Goal: Information Seeking & Learning: Check status

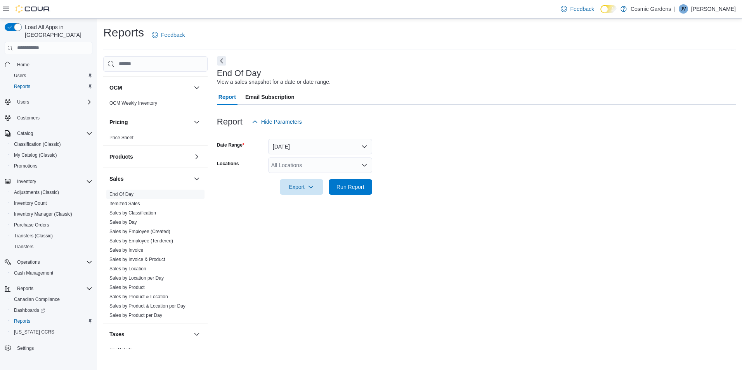
scroll to position [449, 0]
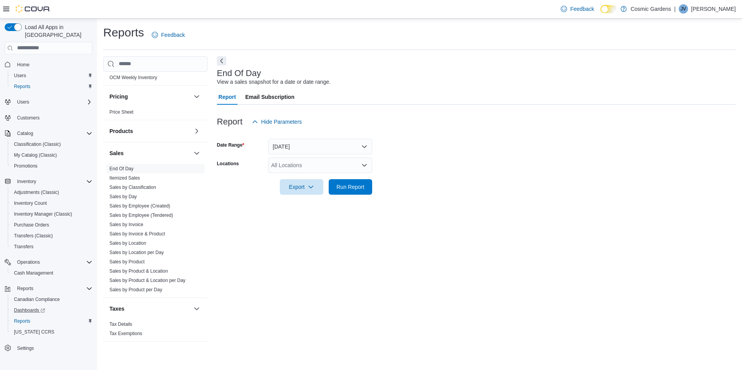
click at [32, 305] on link "Dashboards" at bounding box center [52, 310] width 88 height 11
click at [192, 131] on button "button" at bounding box center [196, 131] width 9 height 9
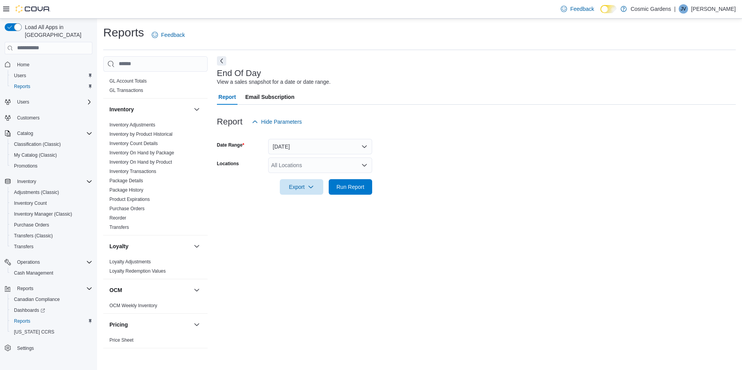
scroll to position [214, 0]
click at [147, 133] on link "Inventory Adjustments" at bounding box center [132, 131] width 46 height 5
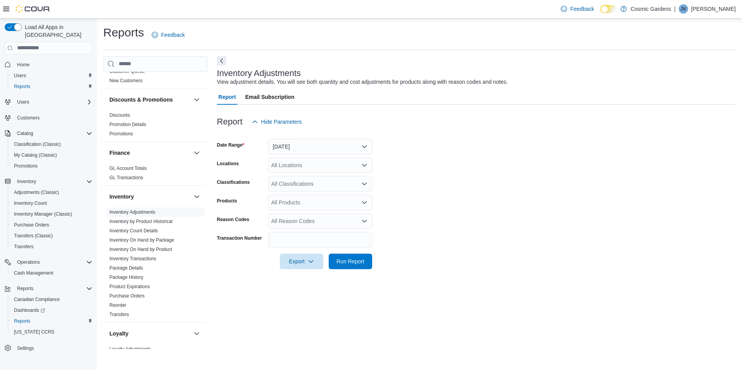
scroll to position [129, 0]
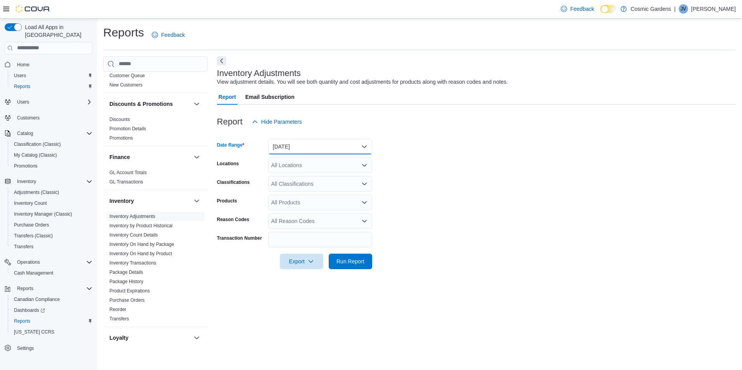
click at [361, 148] on button "Yesterday" at bounding box center [320, 147] width 104 height 16
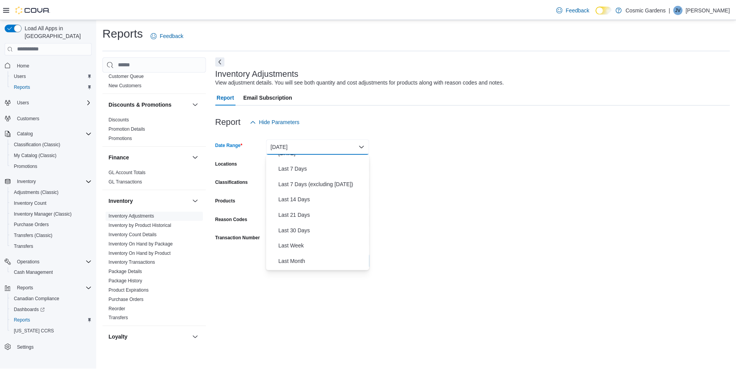
scroll to position [42, 0]
click at [337, 194] on span "Last 14 Days" at bounding box center [325, 198] width 89 height 9
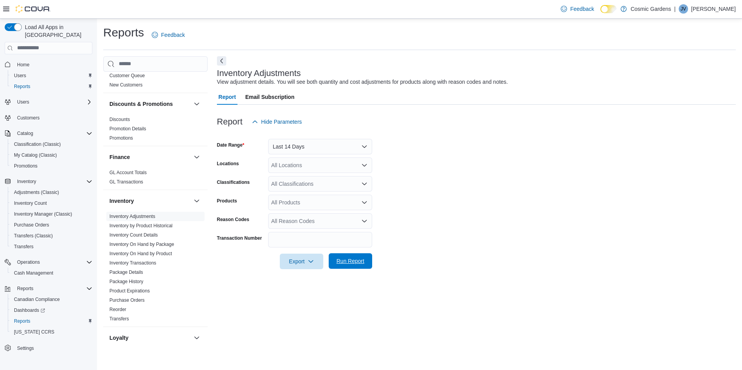
click at [337, 262] on span "Run Report" at bounding box center [351, 261] width 28 height 8
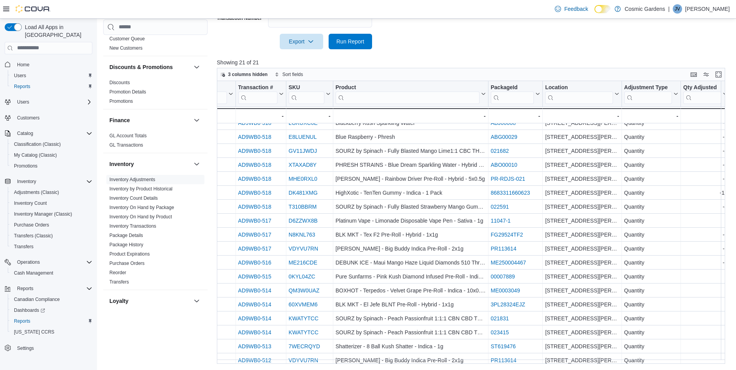
scroll to position [57, 72]
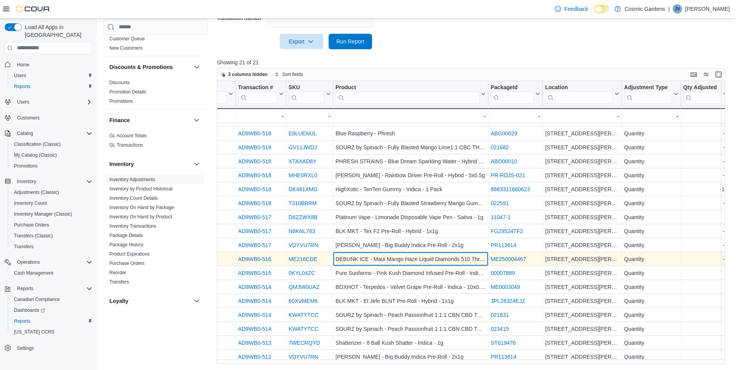
click at [465, 257] on div "DEBUNK ICE - Maui Mango Haze Liquid Diamonds 510 Thread Cartridge - Sativa - 1g" at bounding box center [411, 259] width 150 height 9
click at [261, 256] on link "AD9WB0-516" at bounding box center [254, 259] width 33 height 6
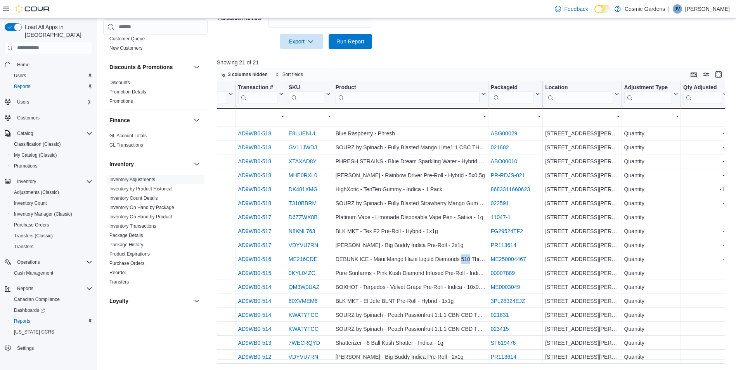
scroll to position [0, 0]
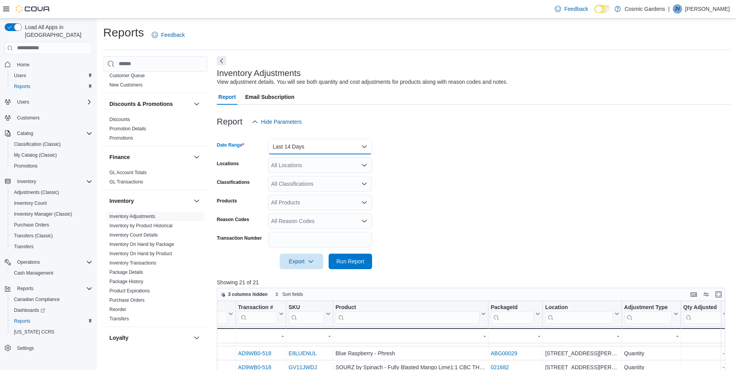
click at [366, 146] on button "Last 14 Days" at bounding box center [320, 147] width 104 height 16
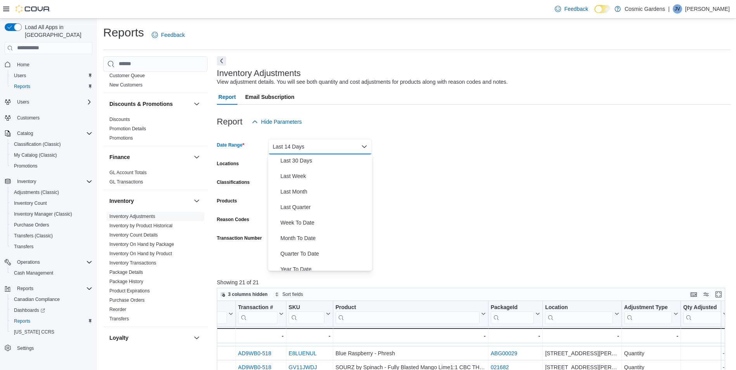
scroll to position [116, 0]
click at [327, 263] on span "Year To Date" at bounding box center [325, 263] width 89 height 9
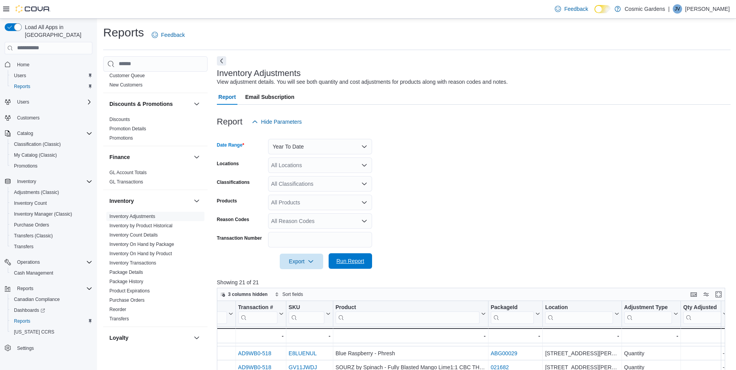
click at [338, 260] on span "Run Report" at bounding box center [351, 261] width 28 height 8
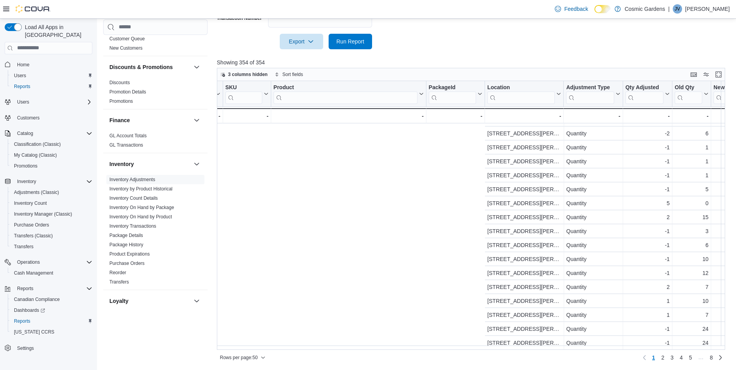
scroll to position [476, 483]
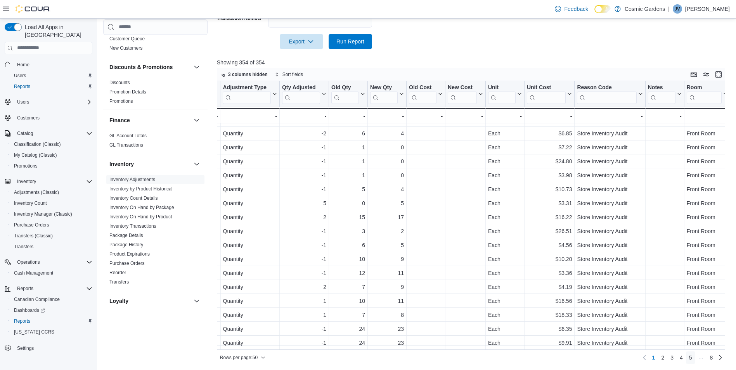
click at [693, 358] on span "5" at bounding box center [690, 358] width 3 height 8
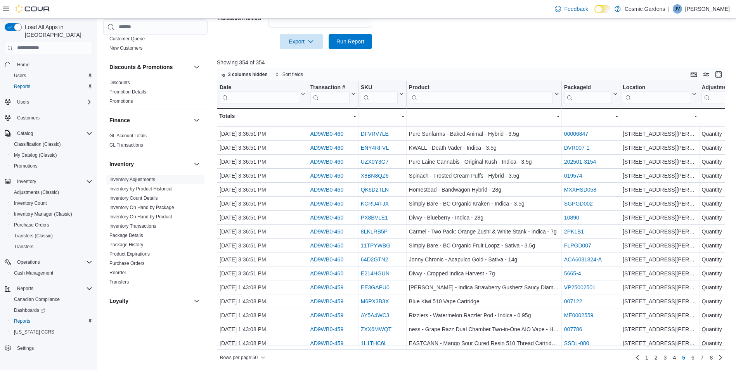
scroll to position [476, 0]
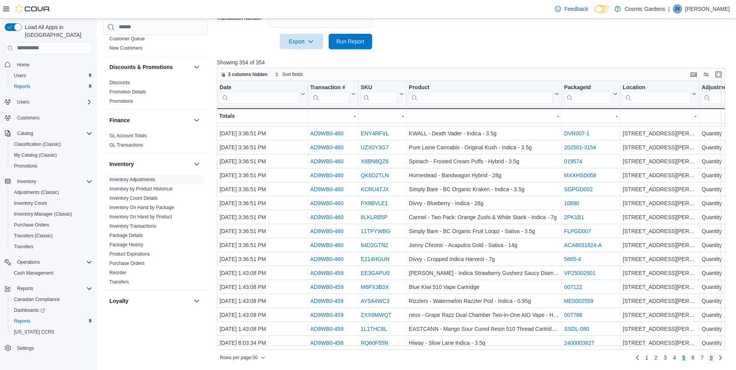
click at [715, 359] on link "8" at bounding box center [711, 358] width 9 height 12
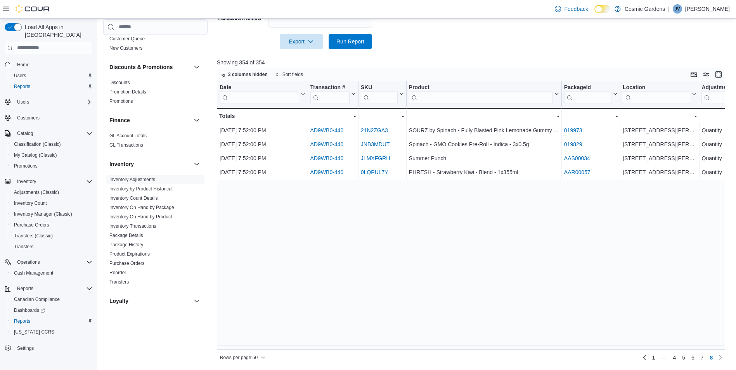
scroll to position [0, 0]
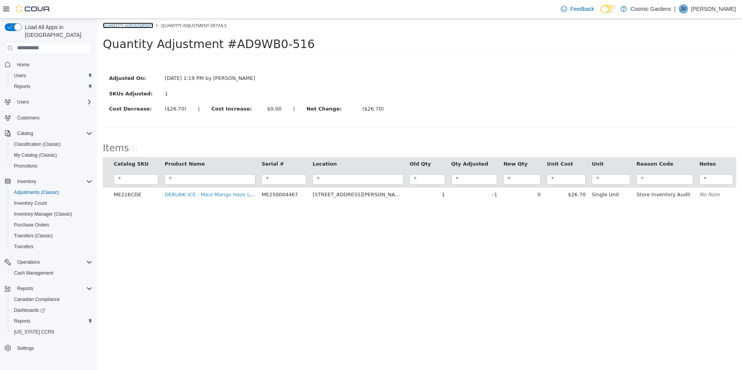
click at [126, 27] on link "Quantity Adjustments" at bounding box center [128, 25] width 50 height 6
